Goal: Task Accomplishment & Management: Manage account settings

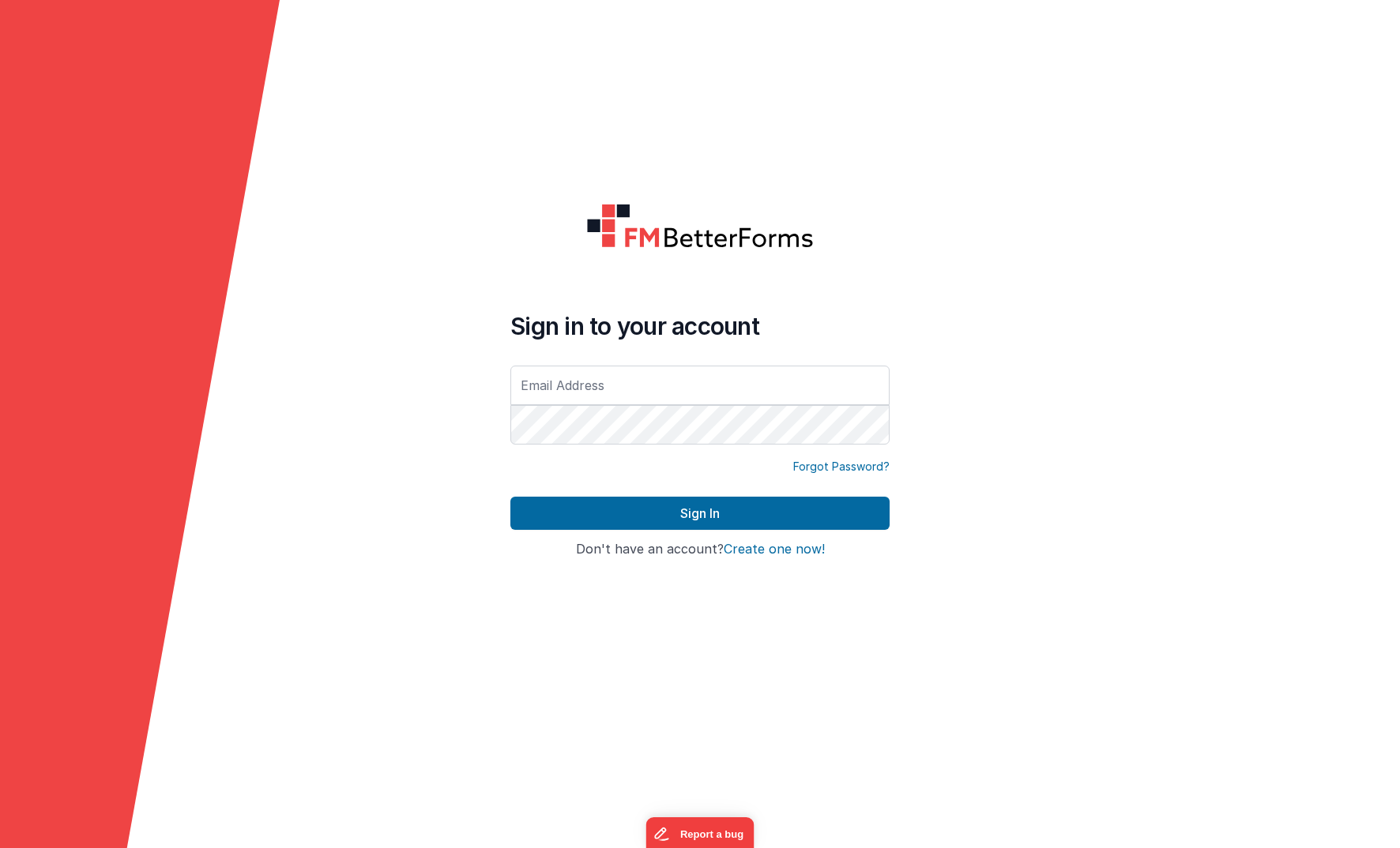
click at [0, 848] on com-1password-button at bounding box center [0, 848] width 0 height 0
click at [743, 379] on input "text" at bounding box center [700, 385] width 379 height 40
type input "[EMAIL_ADDRESS][DOMAIN_NAME]"
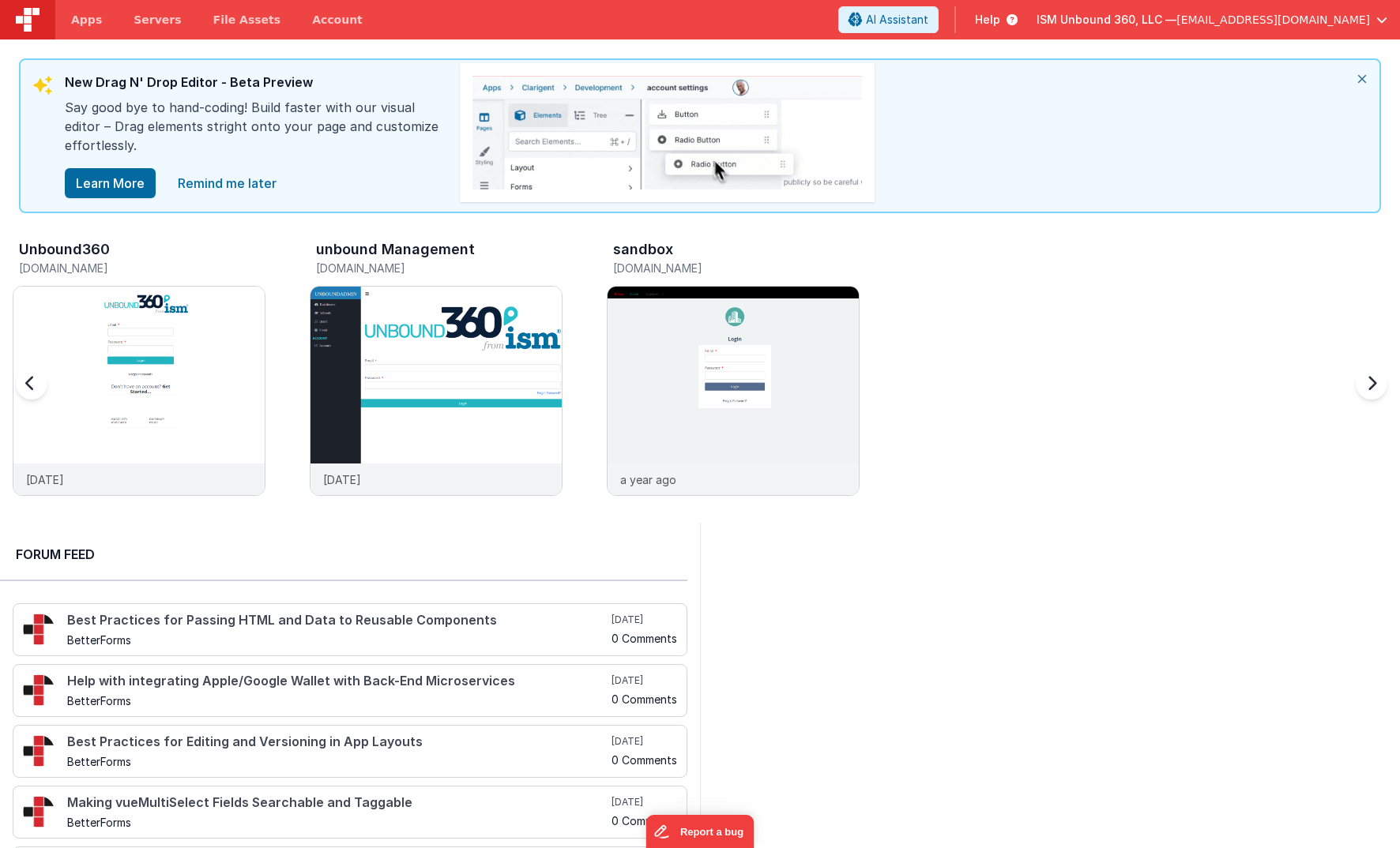
click at [1347, 17] on span "[EMAIL_ADDRESS][DOMAIN_NAME]" at bounding box center [1272, 20] width 194 height 16
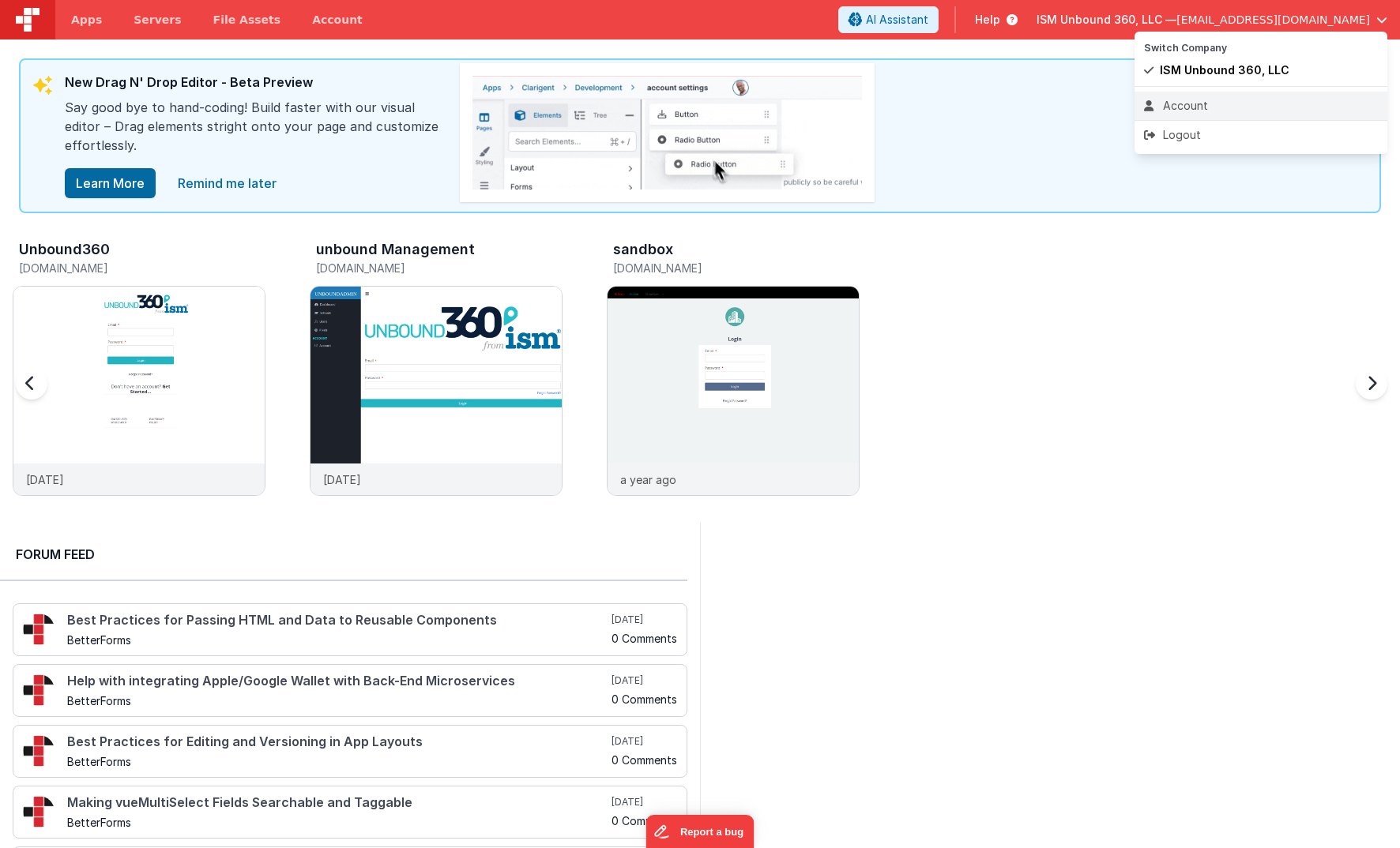
click at [1187, 101] on div "Account" at bounding box center [1260, 106] width 233 height 16
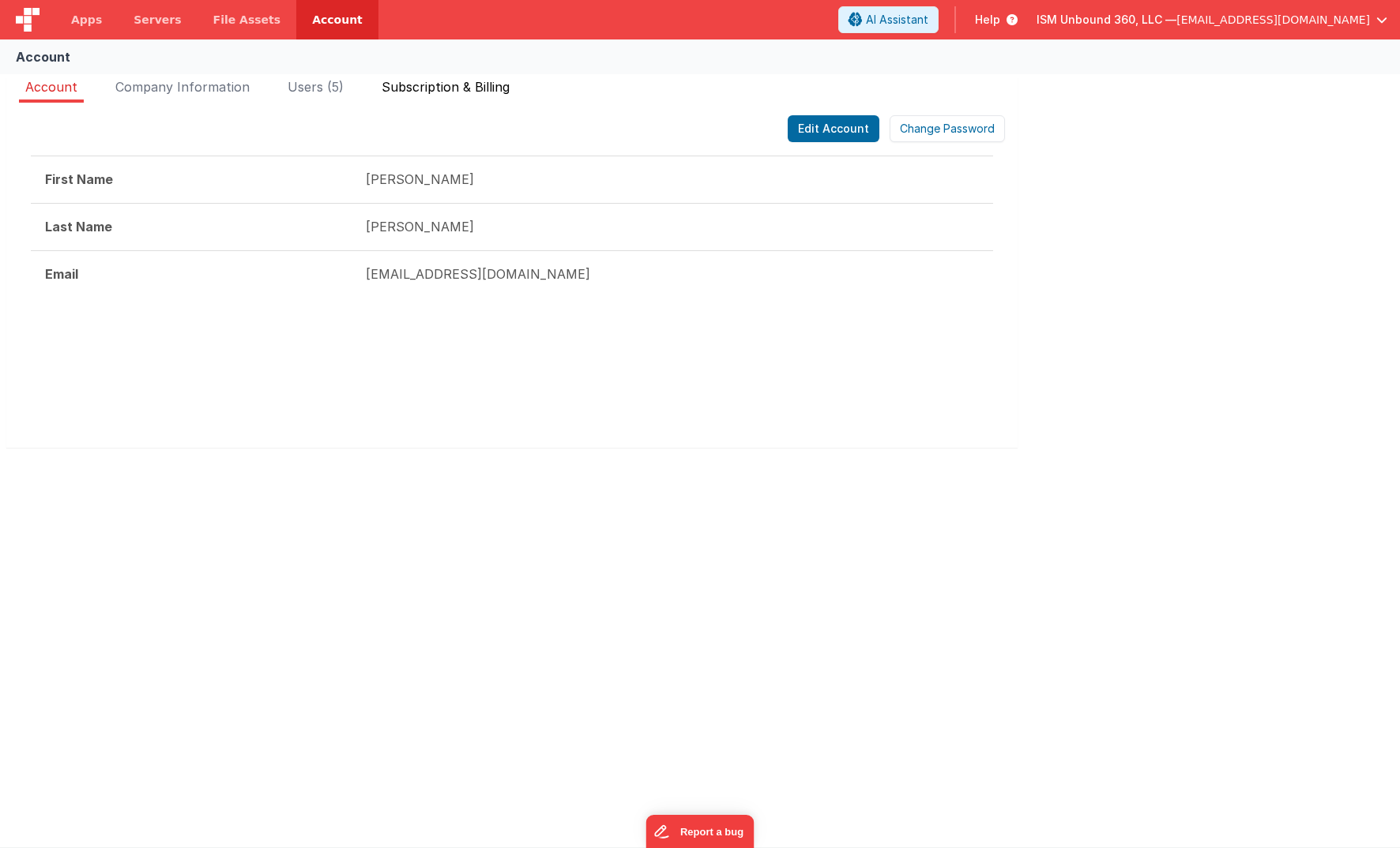
click at [437, 83] on span "Subscription & Billing" at bounding box center [445, 87] width 128 height 16
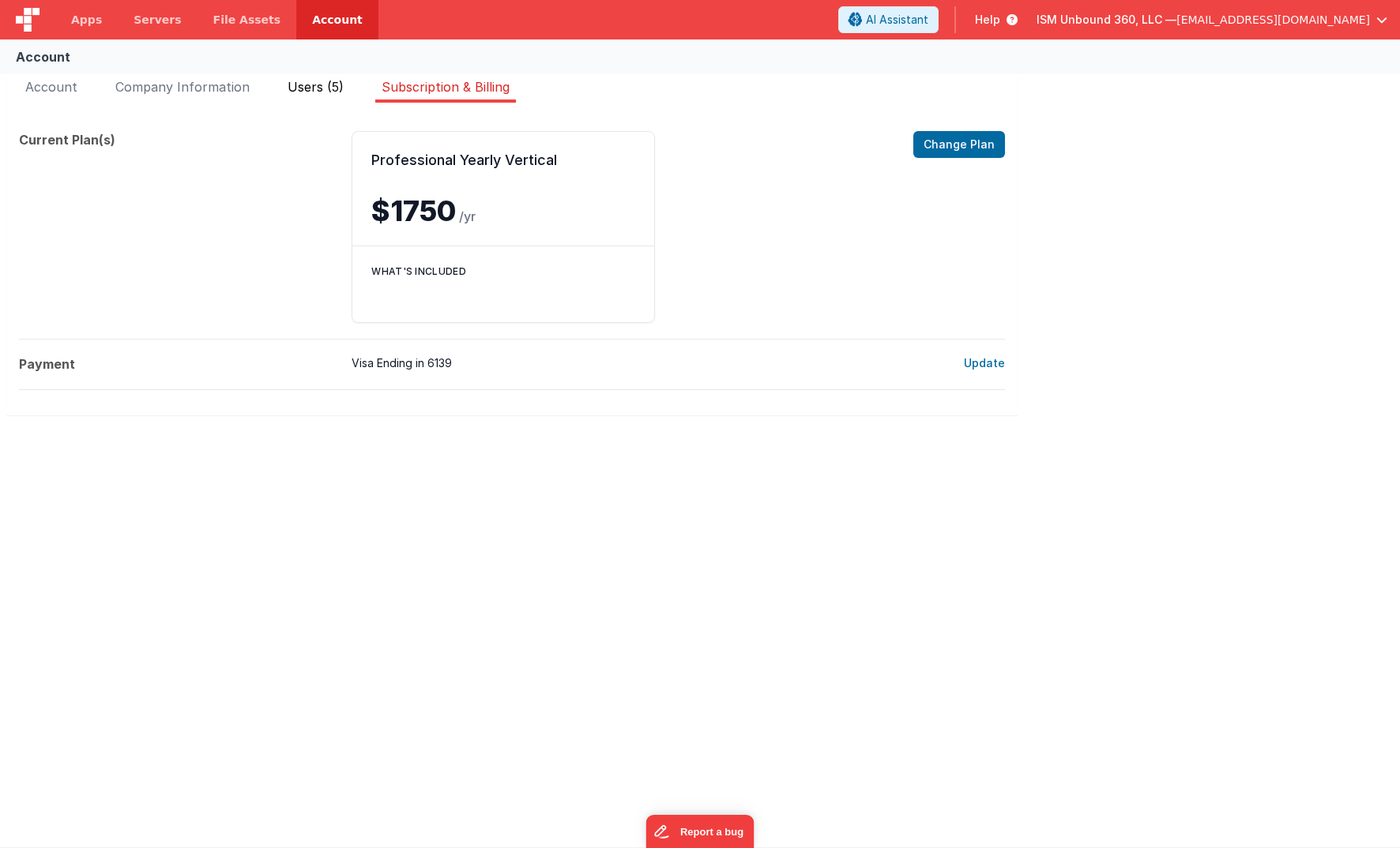
click at [308, 86] on span "Users (5)" at bounding box center [315, 87] width 56 height 16
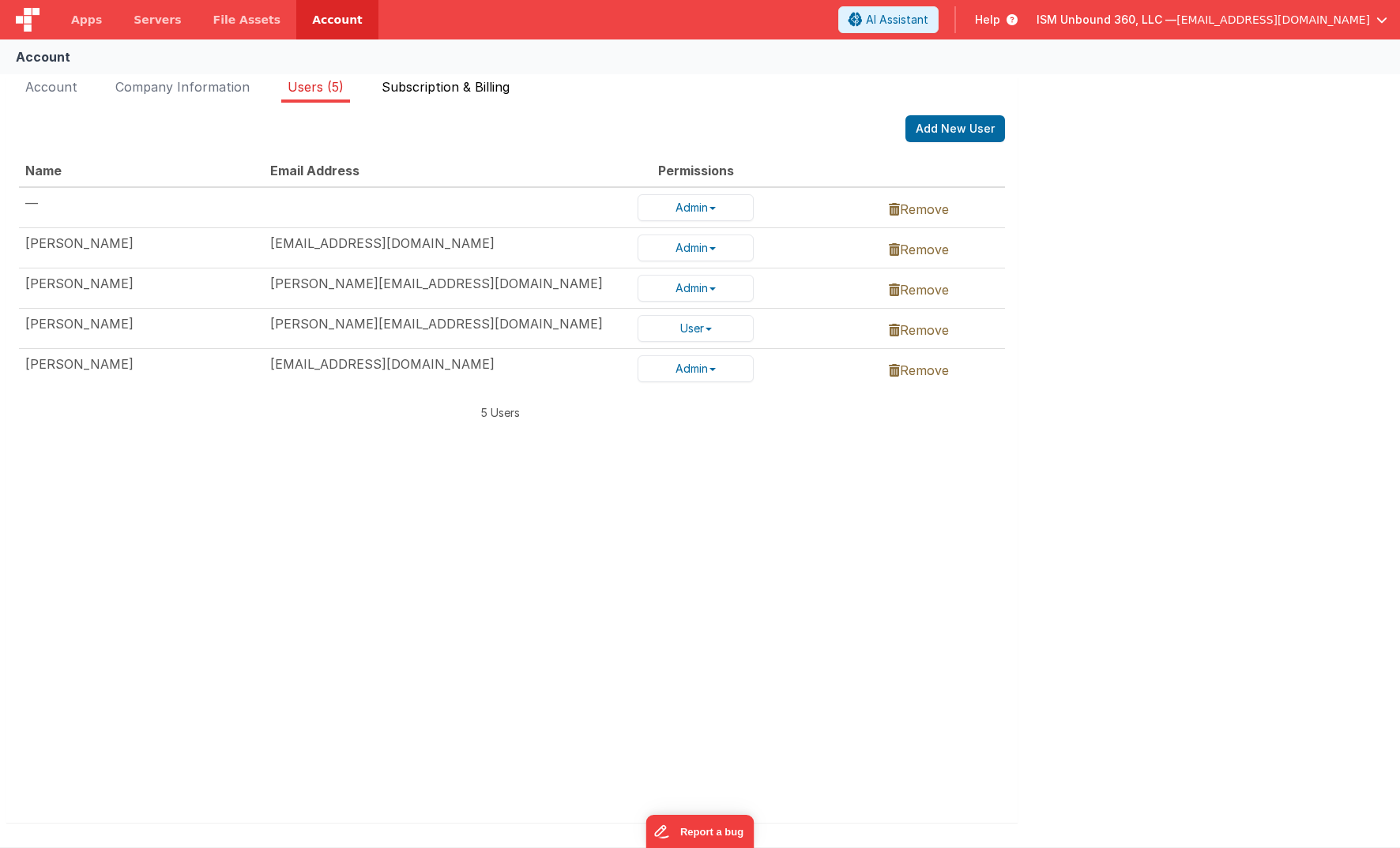
click at [441, 89] on span "Subscription & Billing" at bounding box center [445, 87] width 128 height 16
